Goal: Transaction & Acquisition: Download file/media

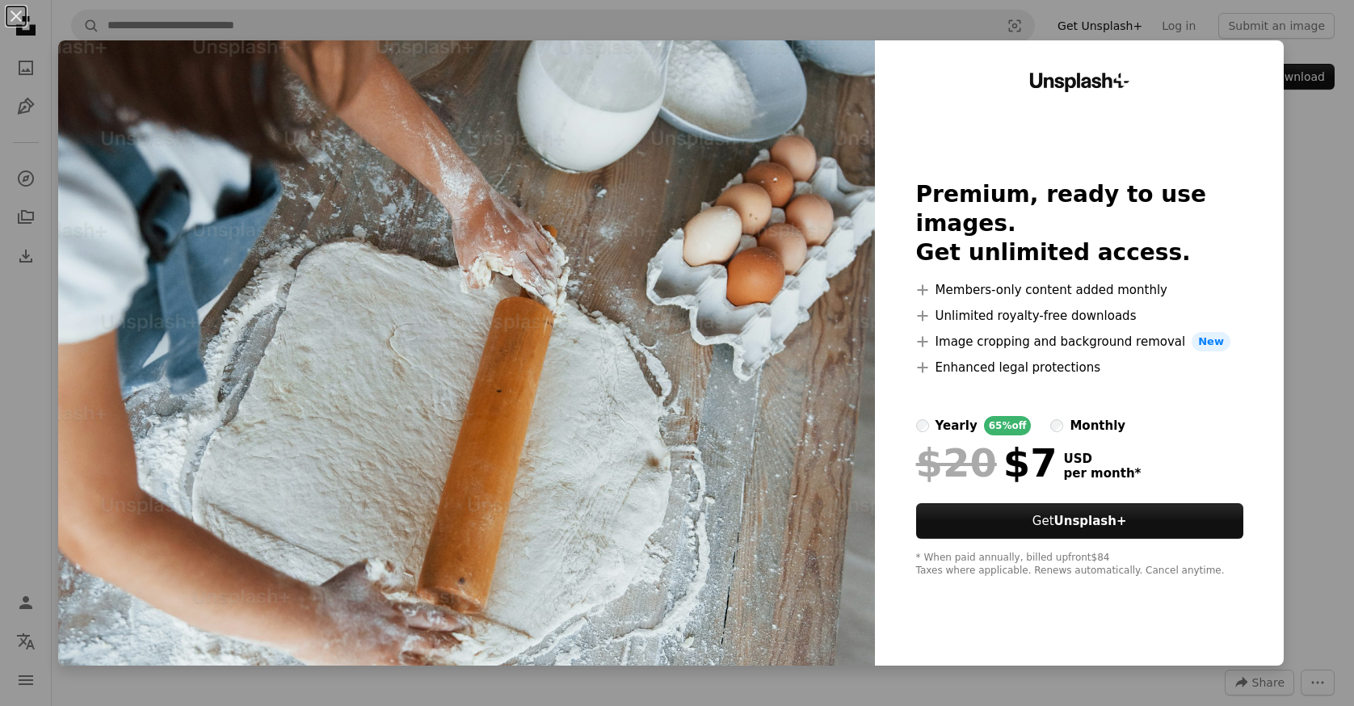
click at [1323, 133] on div "An X shape Unsplash+ Premium, ready to use images. Get unlimited access. A plus…" at bounding box center [677, 353] width 1354 height 706
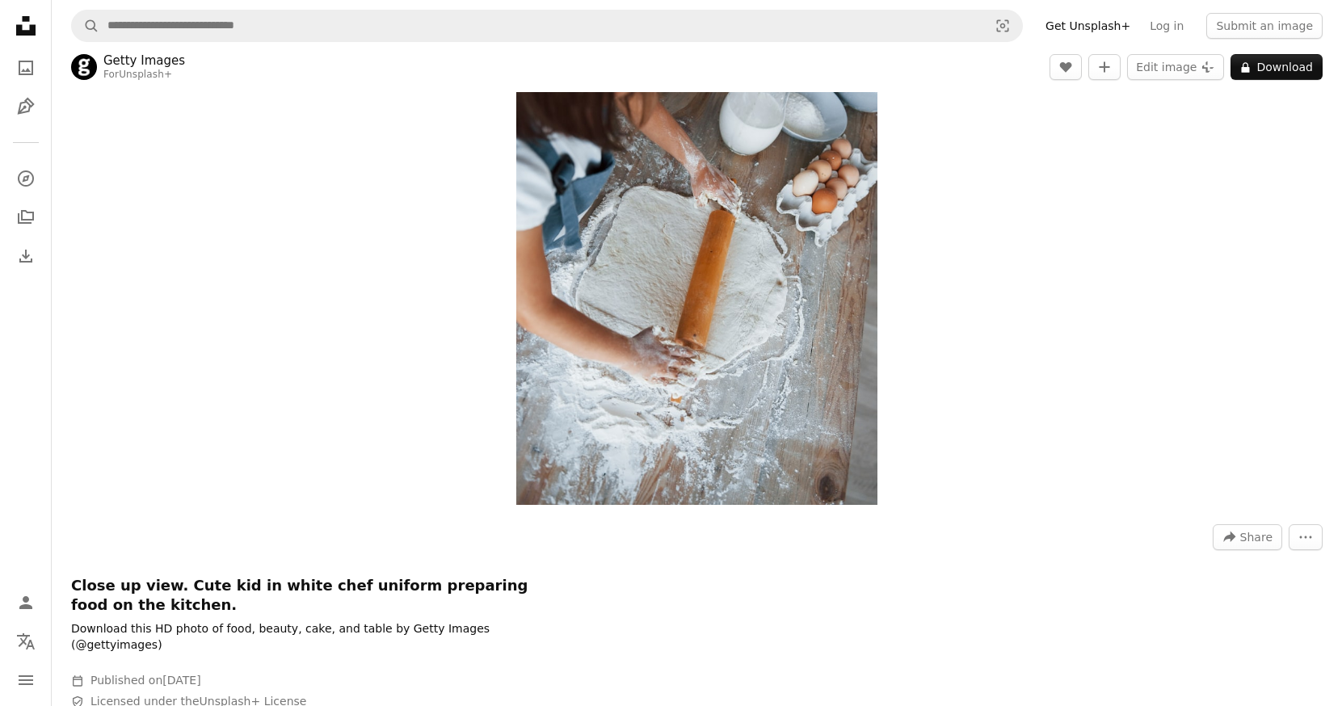
scroll to position [60, 0]
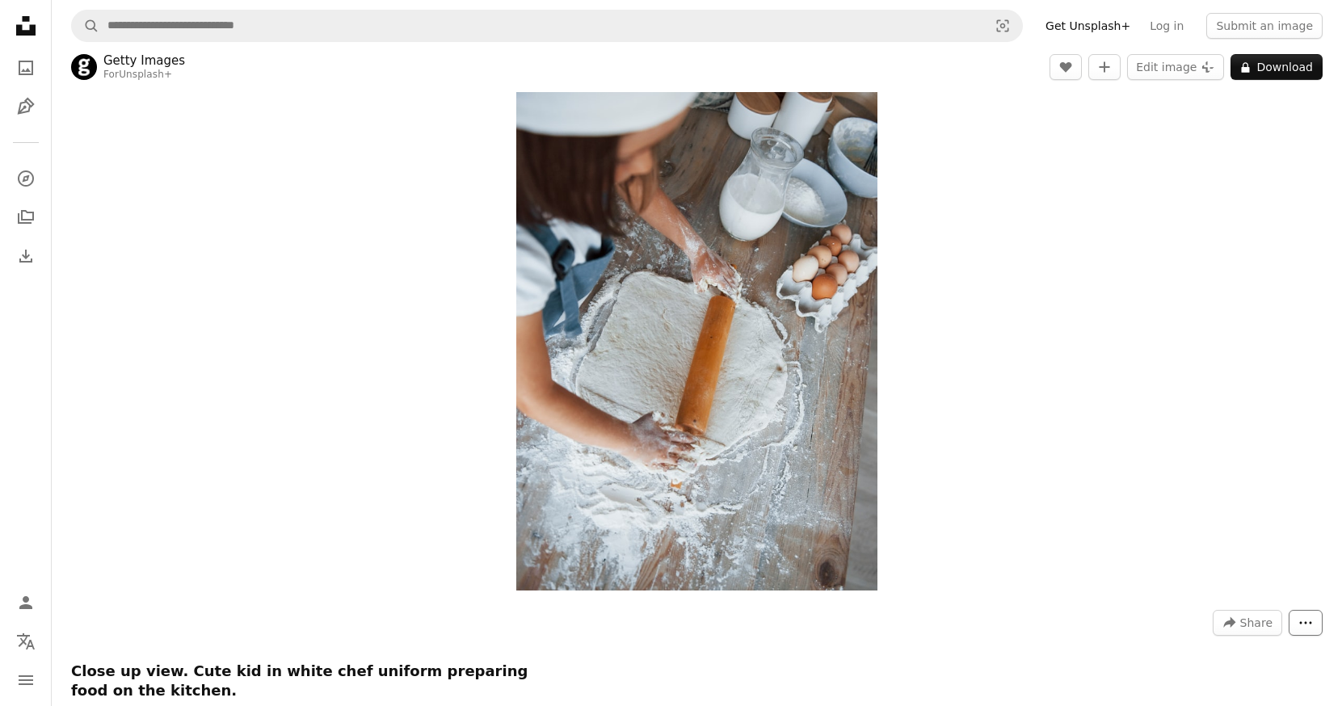
click at [1310, 624] on icon "More Actions" at bounding box center [1306, 623] width 12 height 2
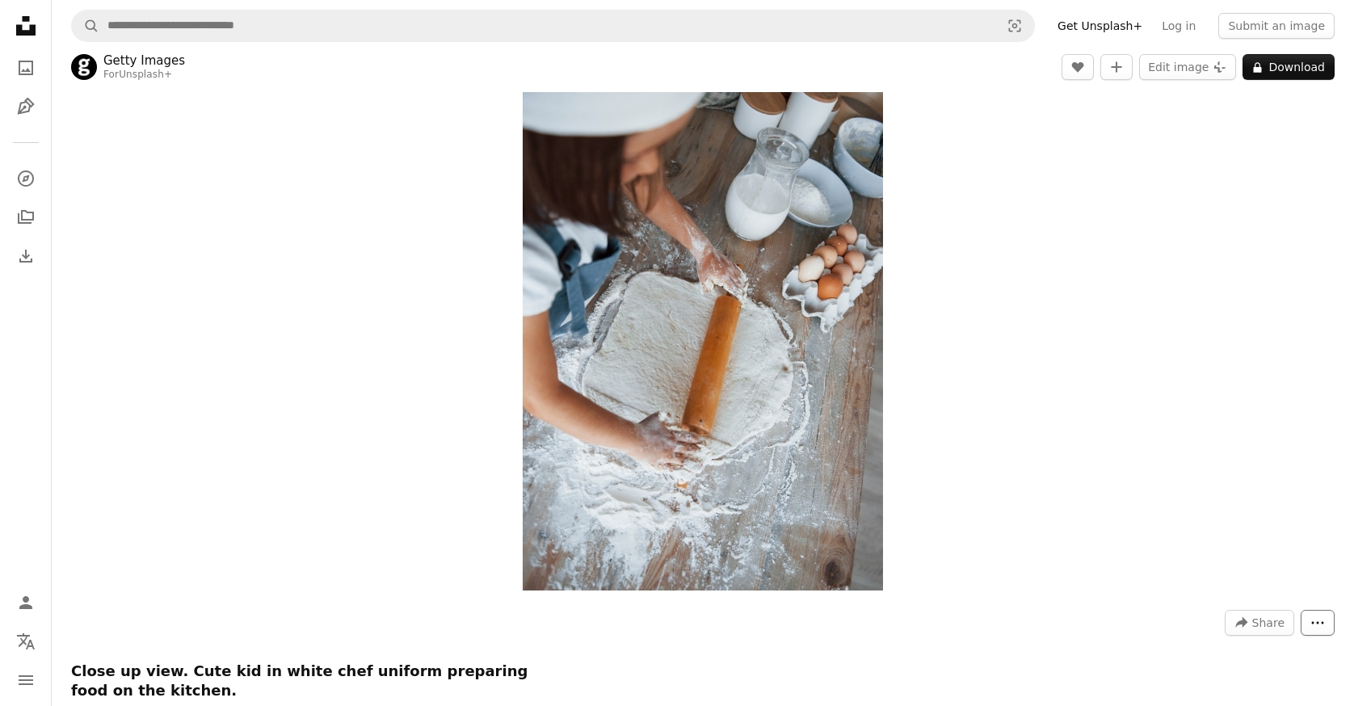
click at [1312, 625] on icon "More Actions" at bounding box center [1318, 623] width 15 height 15
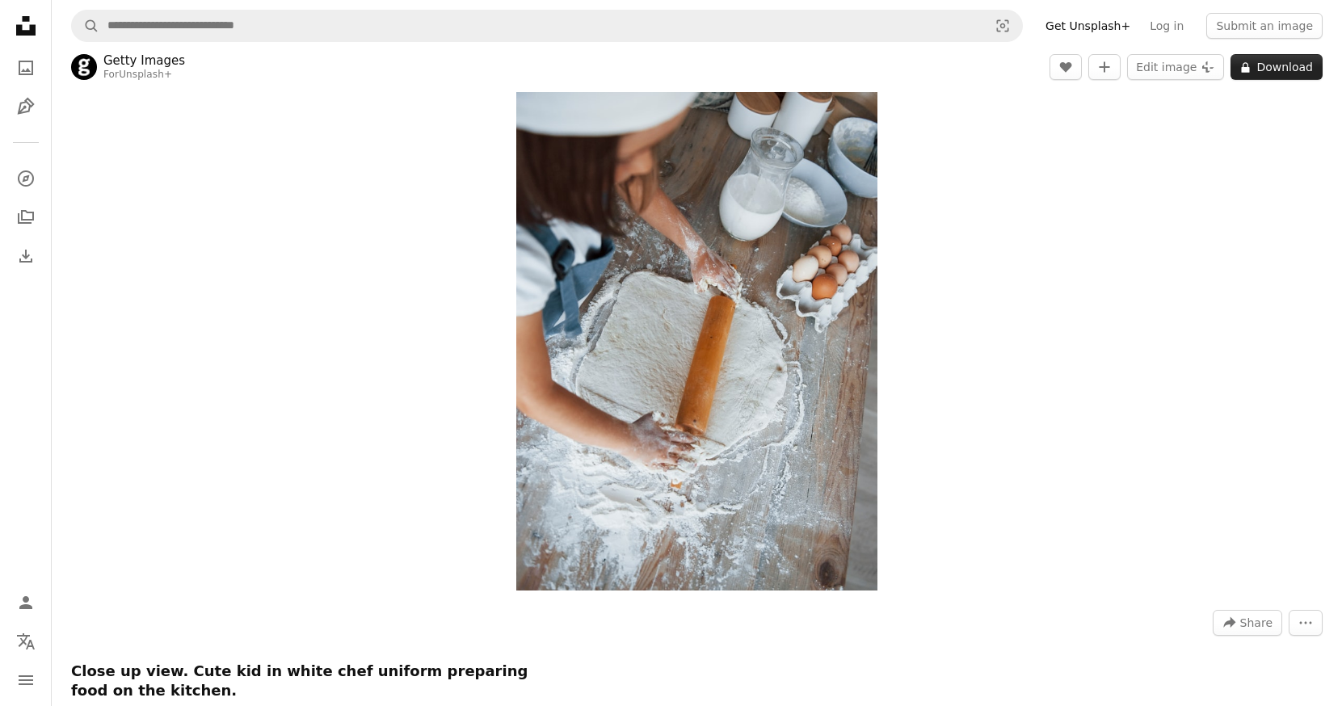
click at [1278, 73] on button "A lock Download" at bounding box center [1277, 67] width 92 height 26
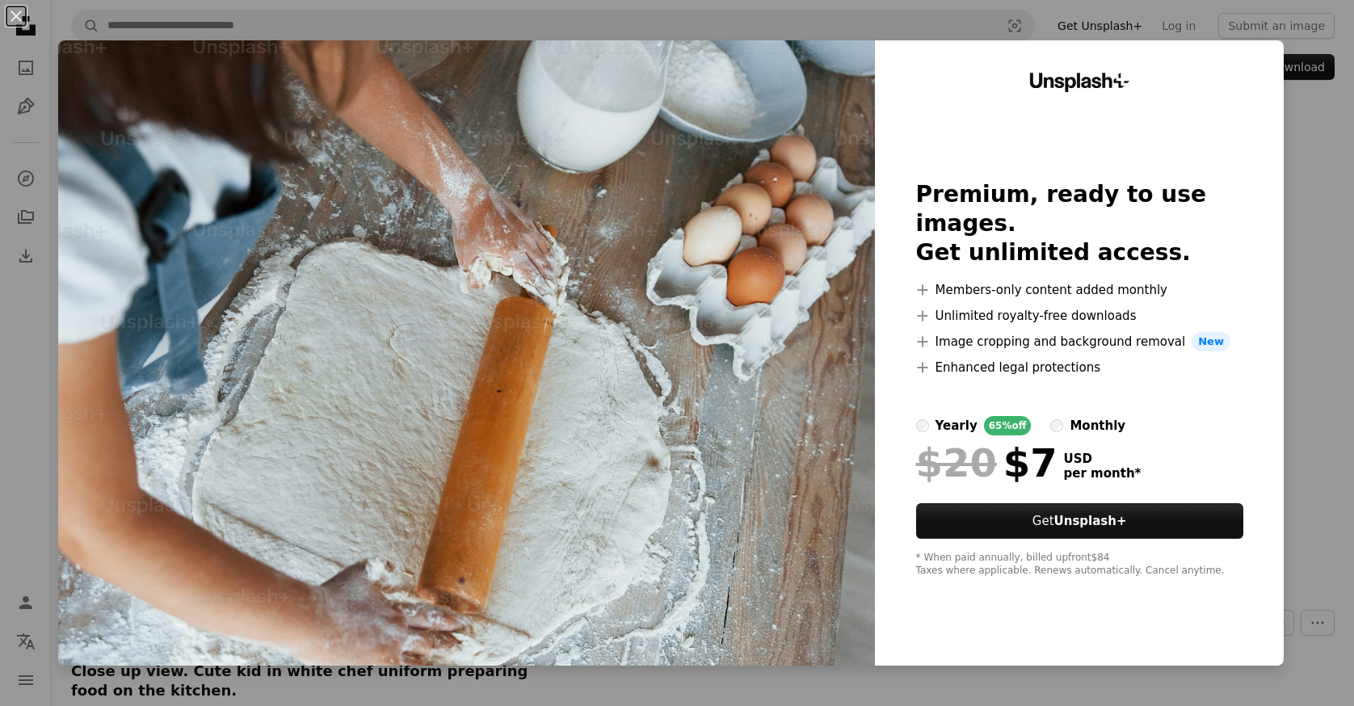
click at [1322, 335] on div "An X shape Unsplash+ Premium, ready to use images. Get unlimited access. A plus…" at bounding box center [677, 353] width 1354 height 706
